Goal: Task Accomplishment & Management: Manage account settings

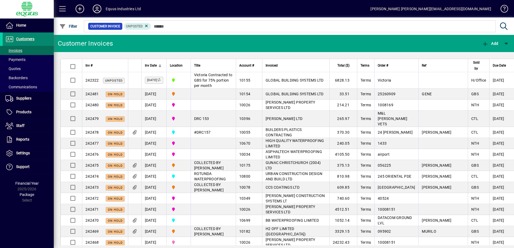
click at [23, 38] on span "Customers" at bounding box center [25, 39] width 18 height 4
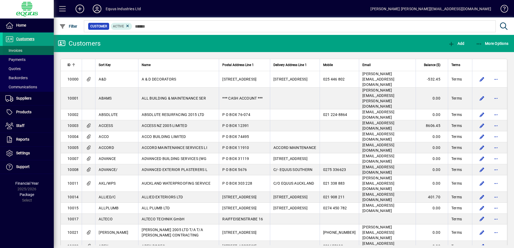
click at [19, 51] on span "Invoices" at bounding box center [13, 50] width 17 height 4
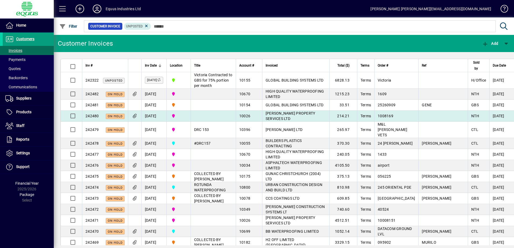
click at [278, 119] on span "[PERSON_NAME] PROPERTY SERVICES LTD" at bounding box center [291, 116] width 50 height 10
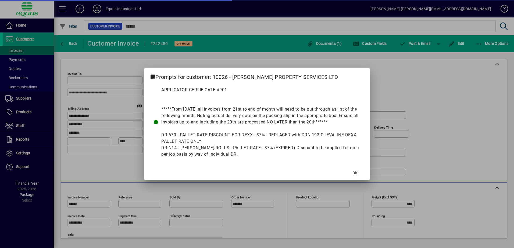
type input "**********"
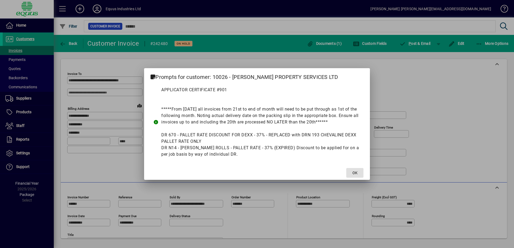
click at [352, 171] on span at bounding box center [354, 173] width 17 height 13
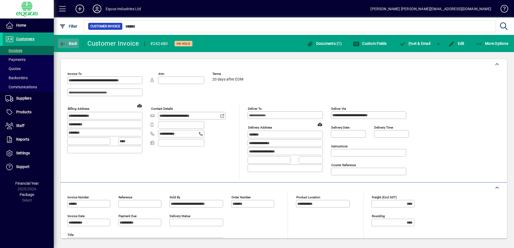
click at [62, 43] on icon "button" at bounding box center [62, 43] width 7 height 5
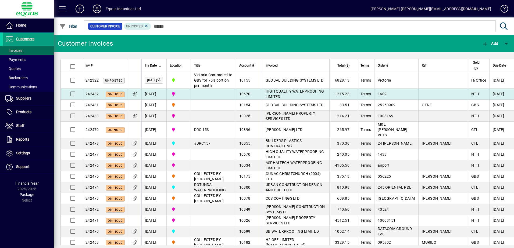
click at [271, 99] on span "HIGH QUALITY WATERPROOFING LIMITED" at bounding box center [295, 94] width 59 height 10
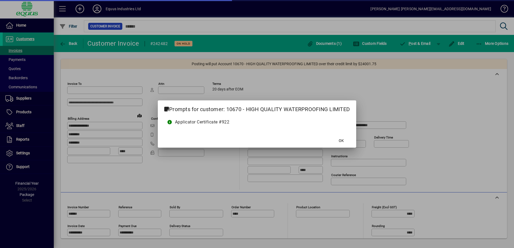
type input "**********"
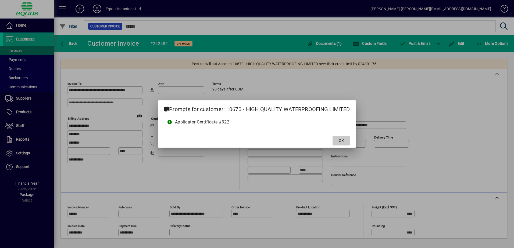
click at [345, 139] on span at bounding box center [340, 140] width 17 height 13
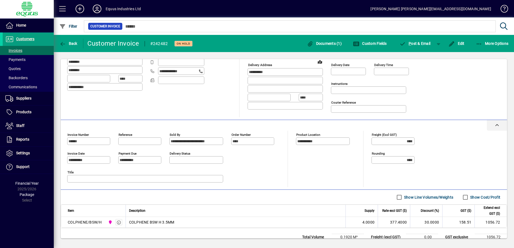
scroll to position [92, 0]
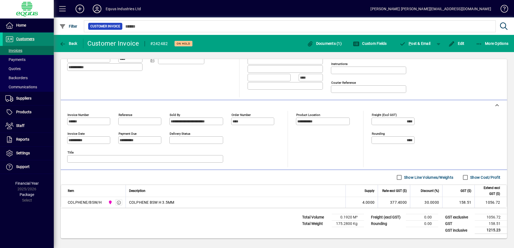
click at [30, 39] on span "Customers" at bounding box center [25, 39] width 18 height 4
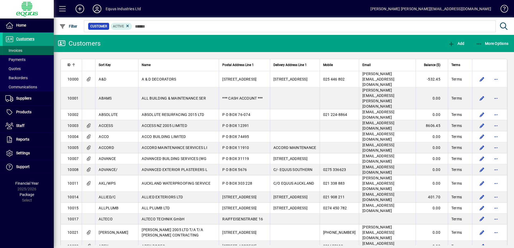
click at [26, 50] on span at bounding box center [28, 50] width 51 height 13
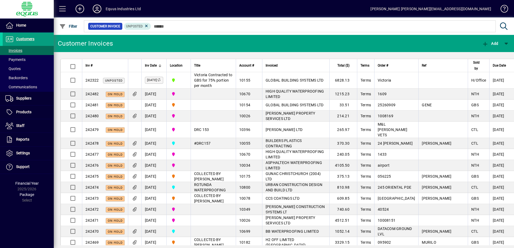
click at [98, 9] on icon at bounding box center [97, 9] width 11 height 9
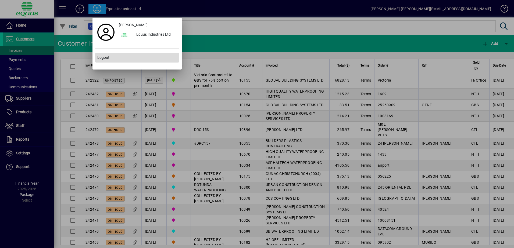
click at [105, 56] on span "Logout" at bounding box center [103, 58] width 12 height 6
